Goal: Navigation & Orientation: Find specific page/section

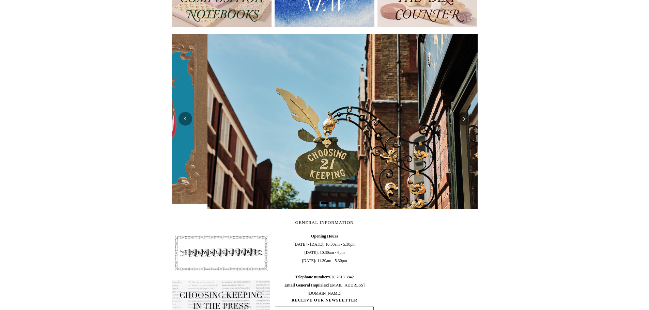
scroll to position [0, 306]
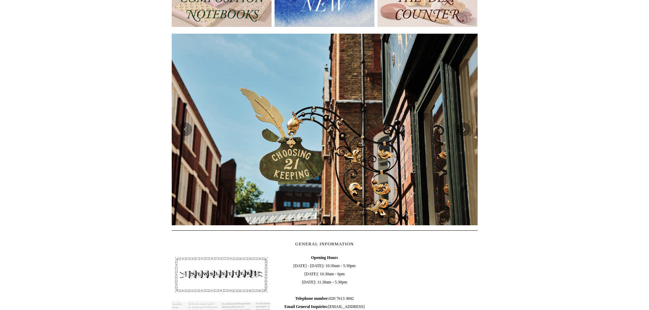
click at [190, 136] on img at bounding box center [325, 130] width 306 height 192
click at [184, 136] on button "Previous" at bounding box center [185, 130] width 14 height 14
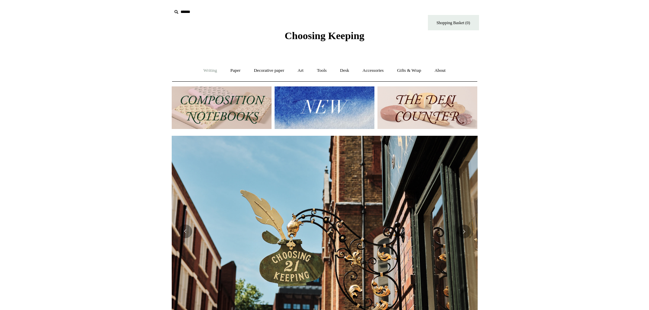
click at [207, 70] on link "Writing +" at bounding box center [210, 71] width 26 height 18
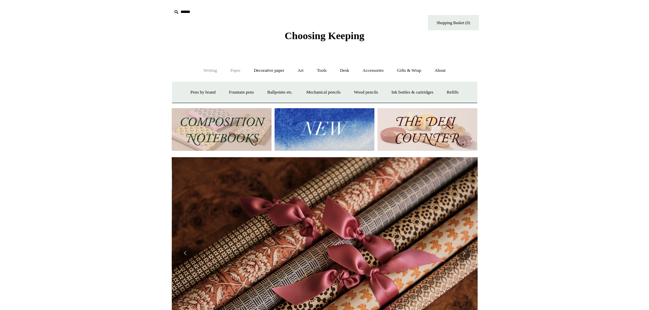
scroll to position [0, 612]
click at [231, 69] on link "Paper +" at bounding box center [235, 71] width 22 height 18
click at [202, 72] on link "Writing +" at bounding box center [210, 71] width 26 height 18
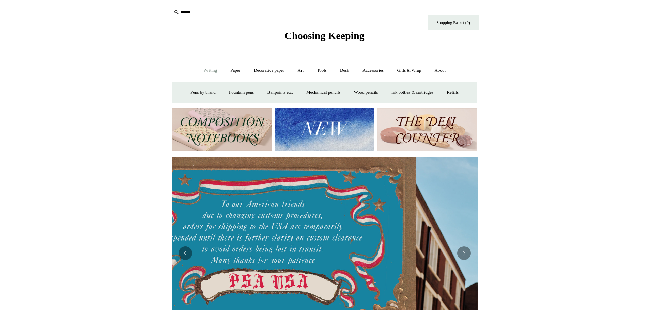
scroll to position [0, 4]
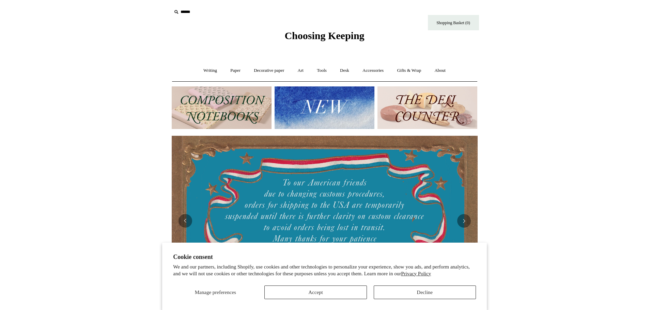
click at [553, 262] on html "Cookie consent We and our partners, including Shopify, use cookies and other te…" at bounding box center [324, 276] width 649 height 552
click at [446, 292] on button "Decline" at bounding box center [425, 293] width 102 height 14
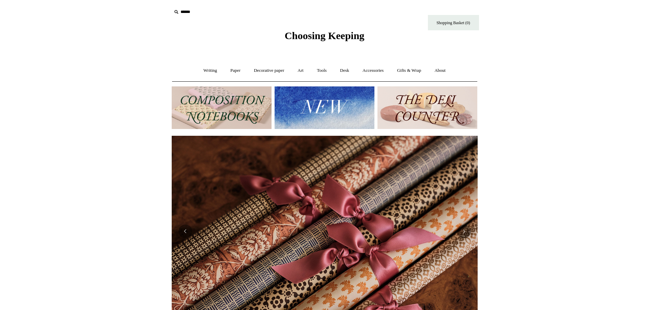
click at [314, 104] on img at bounding box center [325, 108] width 100 height 43
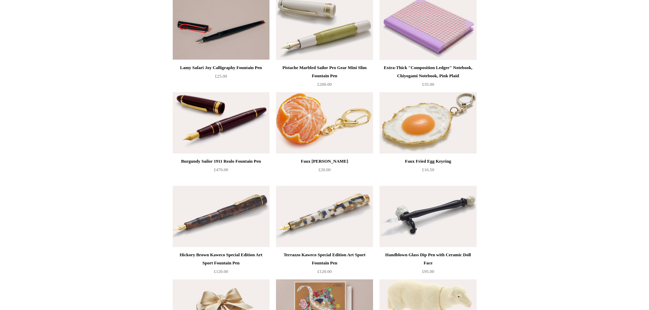
scroll to position [136, 0]
